Goal: Information Seeking & Learning: Learn about a topic

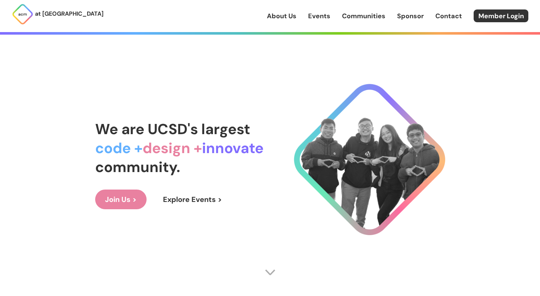
click at [199, 198] on link "Explore Events >" at bounding box center [192, 200] width 79 height 20
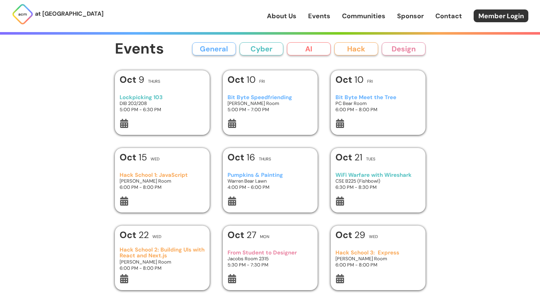
click at [282, 13] on link "About Us" at bounding box center [282, 15] width 30 height 9
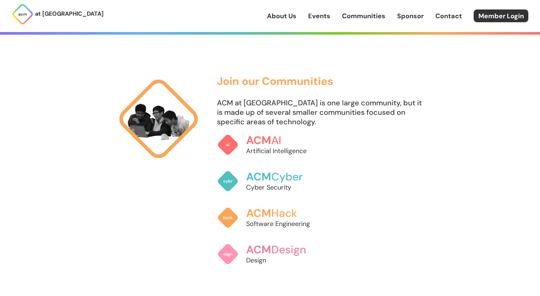
scroll to position [456, 0]
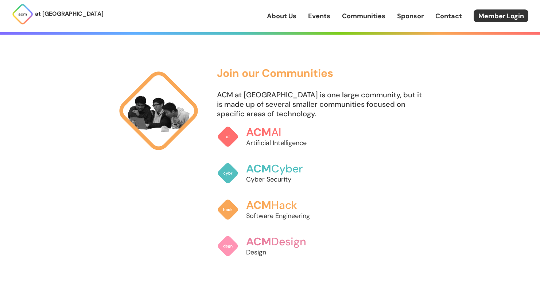
click at [268, 99] on p "ACM at [GEOGRAPHIC_DATA] is one large community, but it is made up of several s…" at bounding box center [321, 104] width 208 height 28
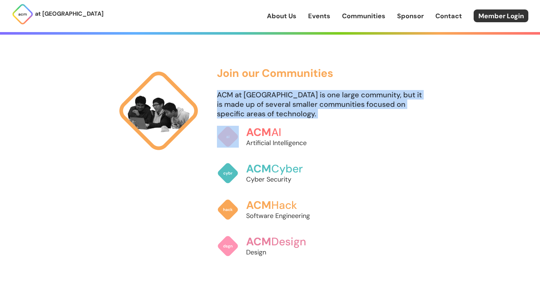
click at [268, 99] on p "ACM at [GEOGRAPHIC_DATA] is one large community, but it is made up of several s…" at bounding box center [321, 104] width 208 height 28
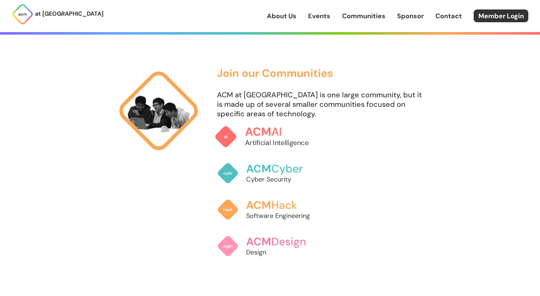
click at [269, 120] on link "ACM AI Artificial Intelligence" at bounding box center [269, 137] width 111 height 38
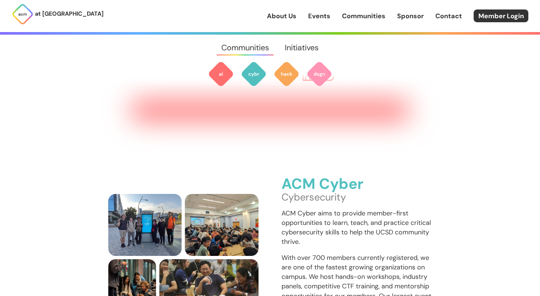
click at [269, 120] on div "ACM Cyber Cybersecurity ACM Cyber aims to provide member-first opportunities to…" at bounding box center [270, 237] width 350 height 261
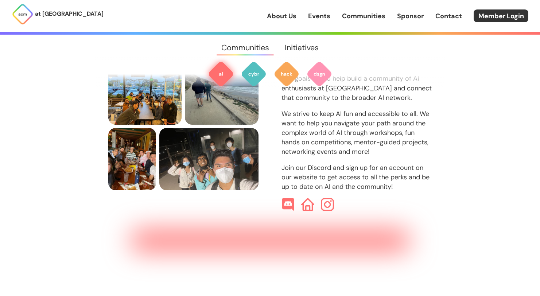
click at [269, 120] on div "ACM AI Artificial Intelligence Our goals are to help build a community of AI en…" at bounding box center [270, 127] width 324 height 170
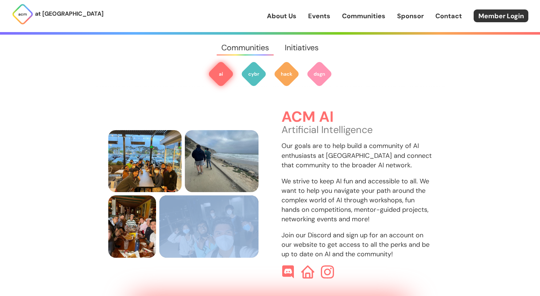
scroll to position [217, 0]
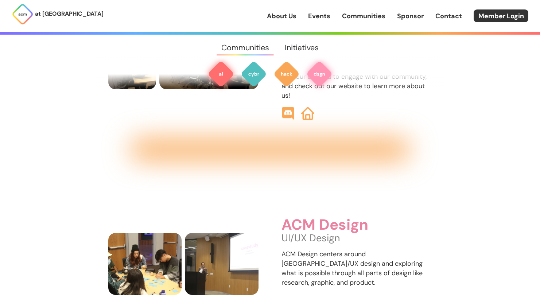
click at [223, 78] on img at bounding box center [221, 74] width 26 height 26
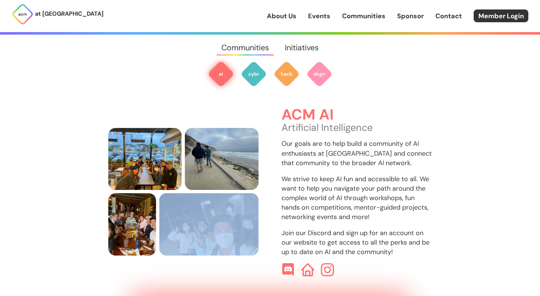
scroll to position [217, 0]
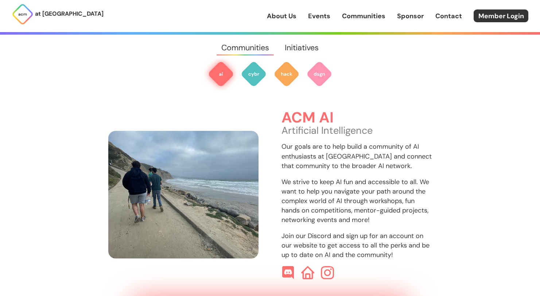
click at [168, 183] on img at bounding box center [183, 195] width 151 height 128
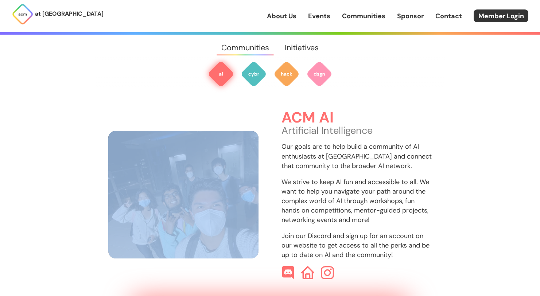
click at [233, 224] on img at bounding box center [183, 195] width 151 height 128
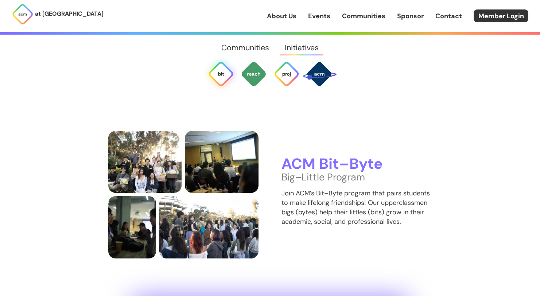
scroll to position [1400, 0]
click at [331, 156] on h3 "ACM Bit–Byte" at bounding box center [356, 164] width 151 height 16
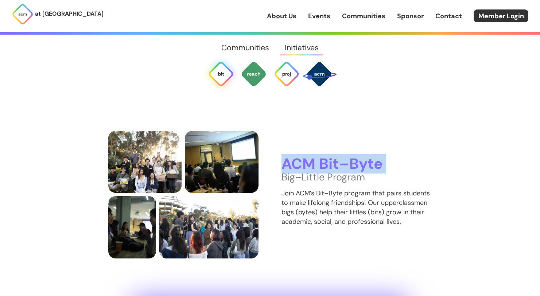
click at [331, 156] on h3 "ACM Bit–Byte" at bounding box center [356, 164] width 151 height 16
click at [377, 138] on div "ACM Bit–Byte Big–Little Program Join ACM’s Bit–Byte program that pairs students…" at bounding box center [270, 195] width 324 height 128
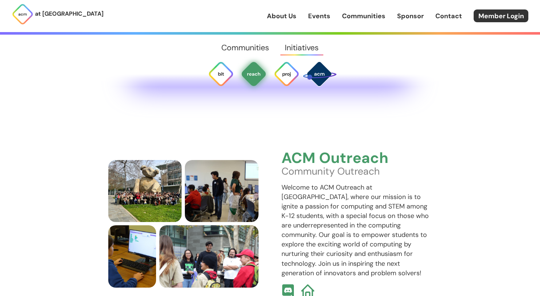
scroll to position [1661, 0]
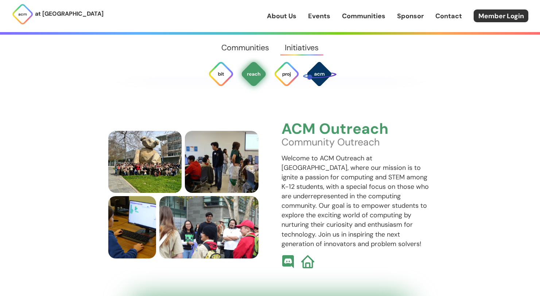
click at [31, 16] on img at bounding box center [23, 14] width 22 height 22
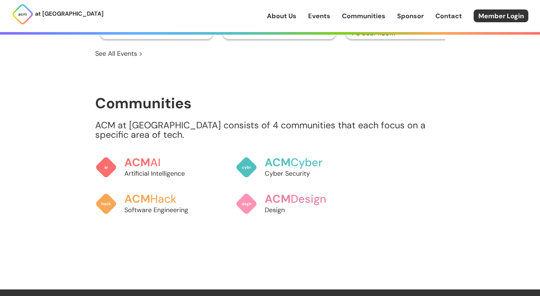
scroll to position [584, 0]
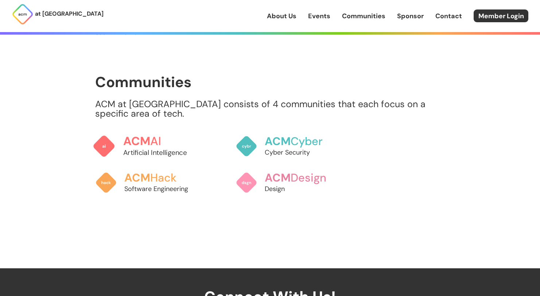
click at [159, 135] on h3 "ACM AI" at bounding box center [163, 141] width 81 height 13
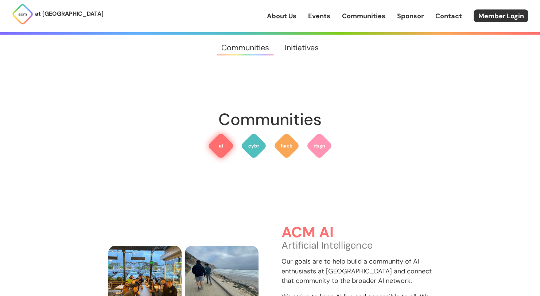
click at [223, 144] on img at bounding box center [221, 146] width 26 height 26
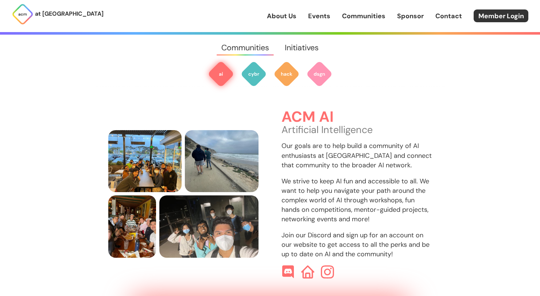
scroll to position [217, 0]
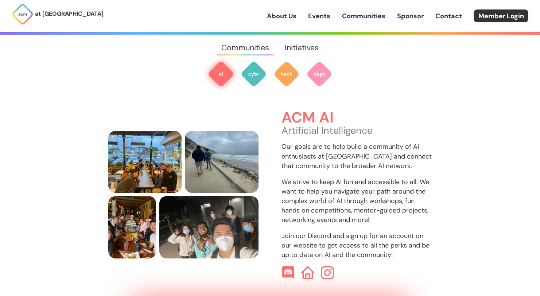
click at [336, 268] on div at bounding box center [356, 272] width 151 height 13
click at [330, 266] on img at bounding box center [327, 273] width 14 height 14
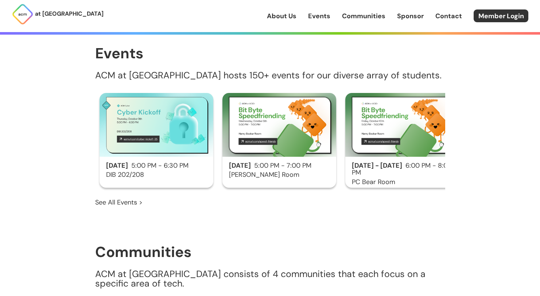
scroll to position [398, 0]
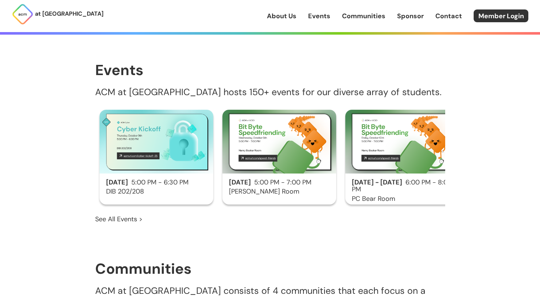
click at [124, 214] on link "See All Events >" at bounding box center [118, 218] width 47 height 9
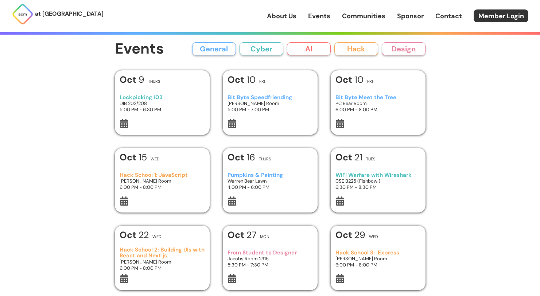
click at [300, 49] on button "AI" at bounding box center [309, 48] width 44 height 13
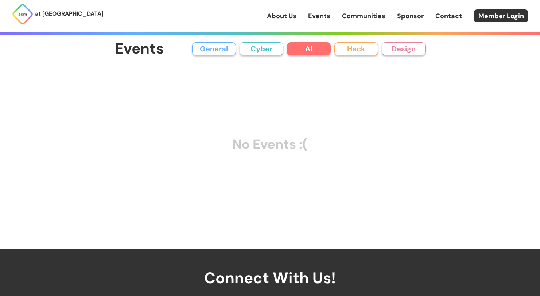
click at [224, 52] on button "General" at bounding box center [214, 48] width 44 height 13
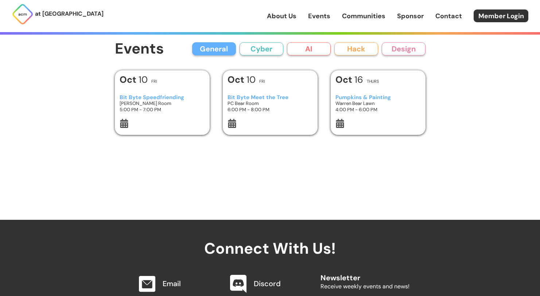
click at [215, 44] on button "General" at bounding box center [214, 48] width 44 height 13
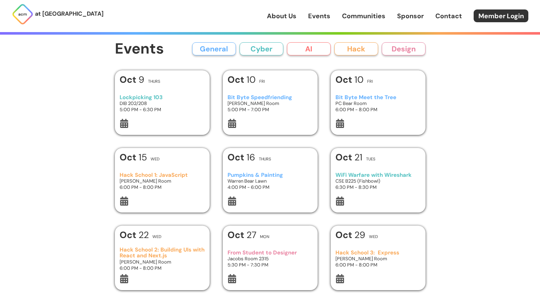
click at [317, 15] on link "Events" at bounding box center [319, 15] width 22 height 9
click at [319, 17] on link "Events" at bounding box center [319, 15] width 22 height 9
click at [287, 23] on div "at [GEOGRAPHIC_DATA] About Us Events Communities Sponsor Contact Member Login" at bounding box center [270, 16] width 540 height 32
click at [286, 15] on link "About Us" at bounding box center [282, 15] width 30 height 9
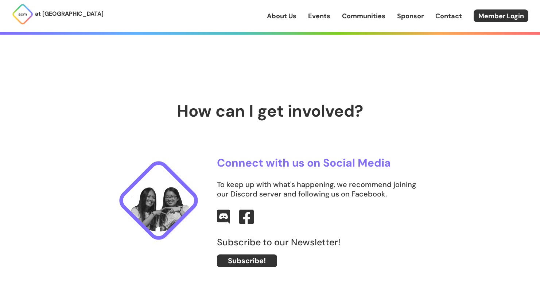
scroll to position [343, 0]
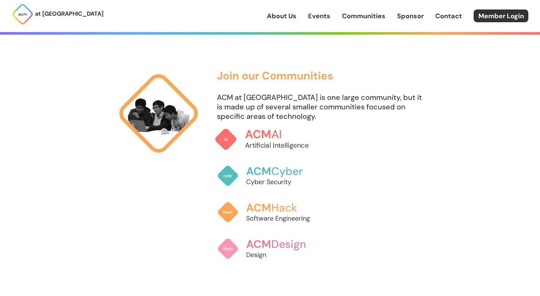
click at [269, 133] on span "ACM" at bounding box center [258, 134] width 26 height 15
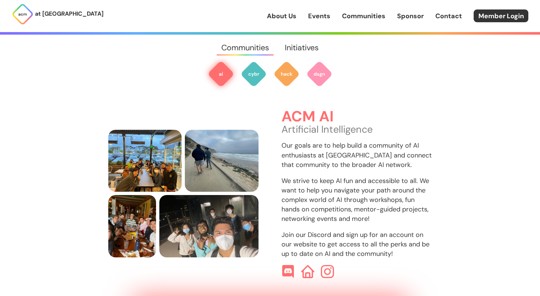
scroll to position [217, 0]
